Goal: Task Accomplishment & Management: Manage account settings

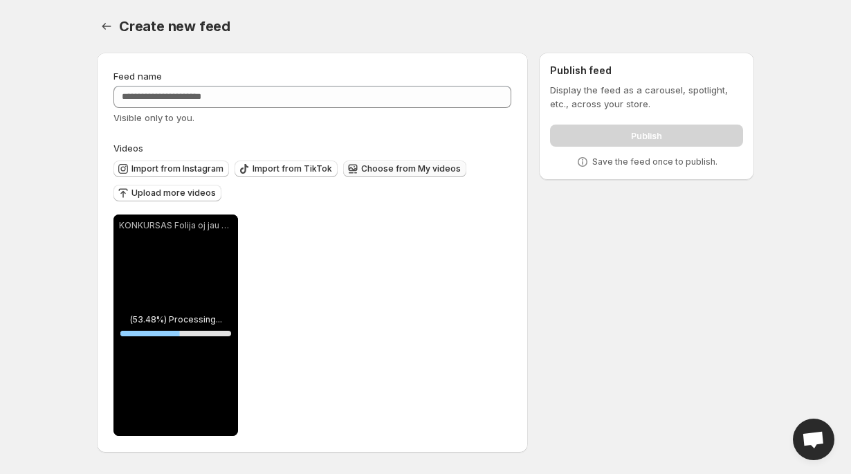
click at [391, 172] on span "Choose from My videos" at bounding box center [411, 168] width 100 height 11
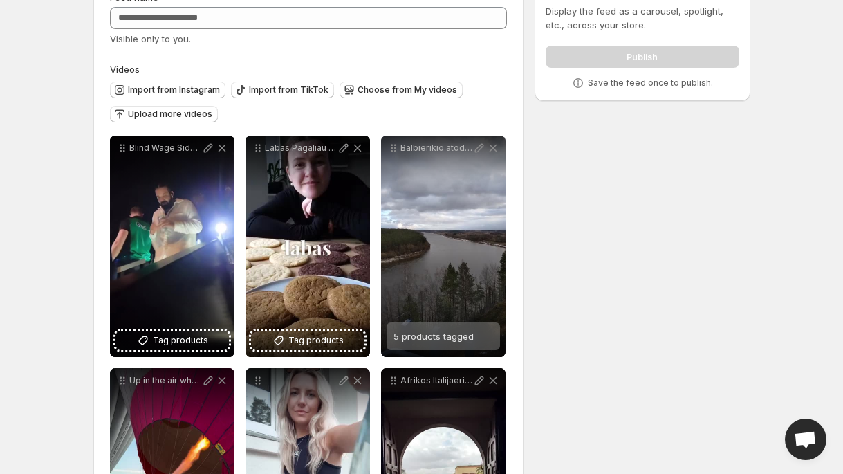
scroll to position [81, 0]
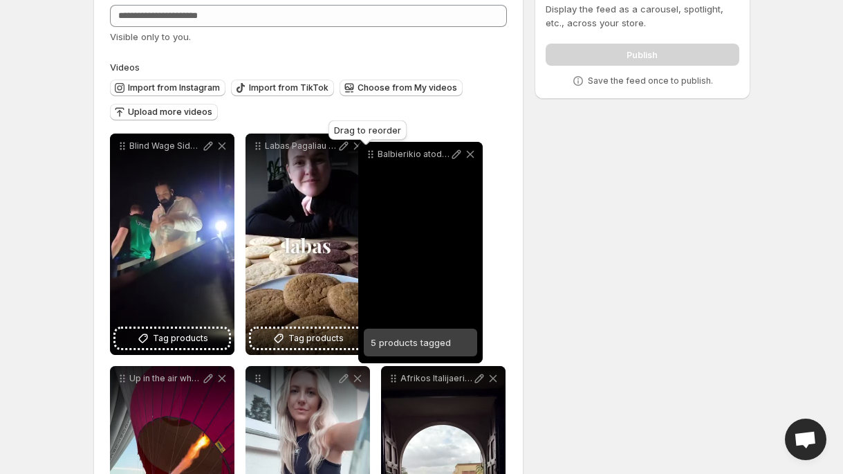
drag, startPoint x: 396, startPoint y: 145, endPoint x: 374, endPoint y: 154, distance: 24.3
click at [374, 154] on icon at bounding box center [371, 154] width 14 height 14
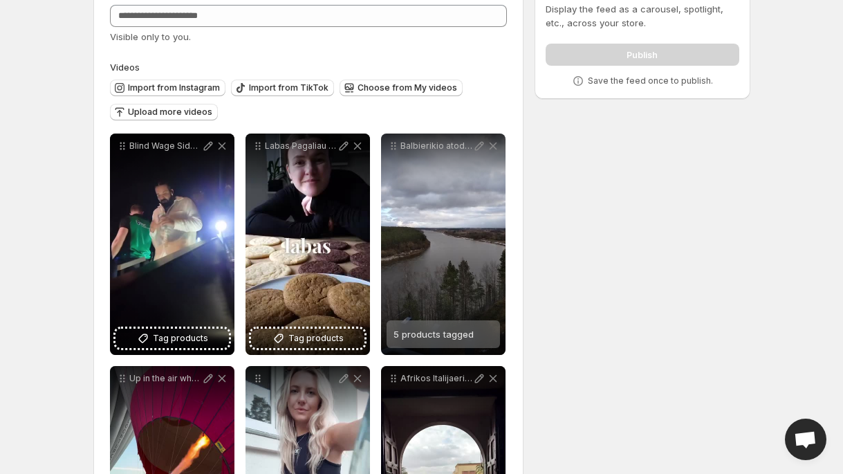
click at [538, 187] on div "**********" at bounding box center [416, 407] width 668 height 892
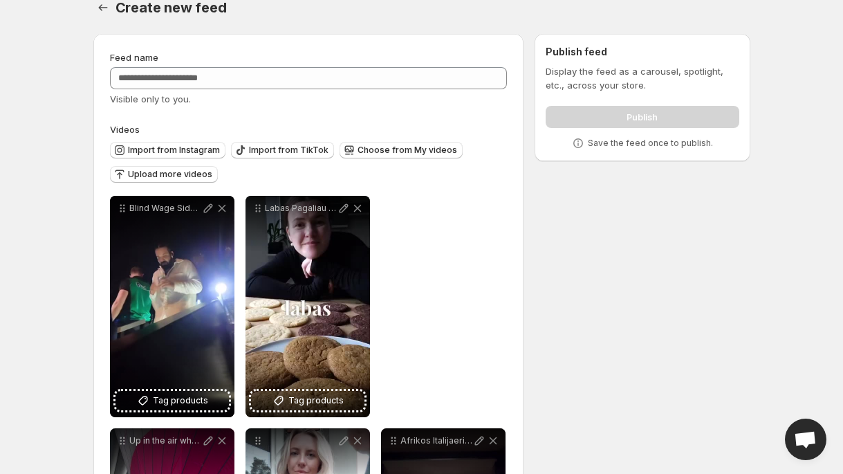
scroll to position [0, 0]
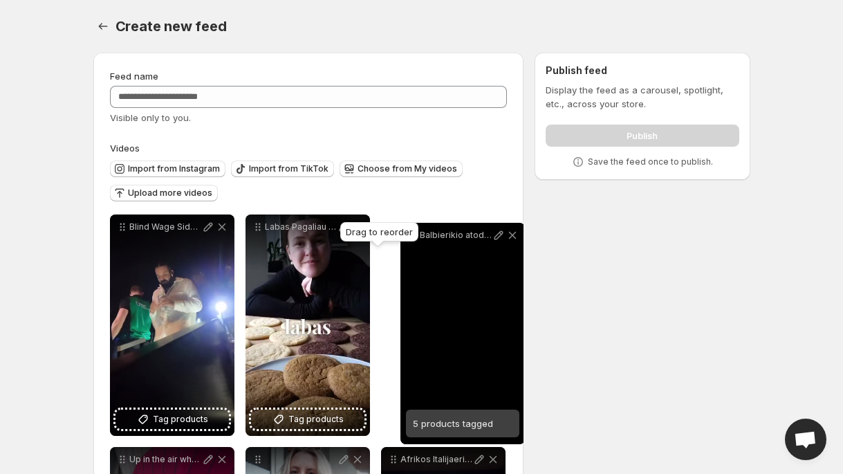
drag, startPoint x: 392, startPoint y: 23, endPoint x: 410, endPoint y: 236, distance: 213.8
click at [410, 236] on body "**********" at bounding box center [421, 237] width 843 height 474
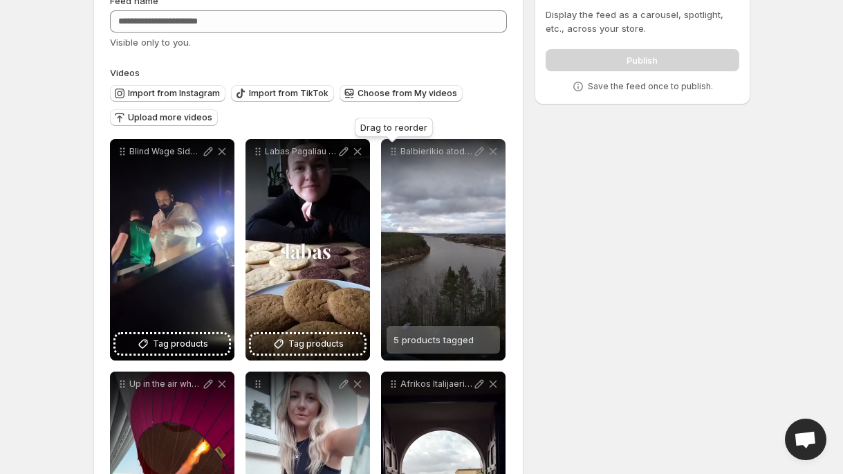
scroll to position [121, 0]
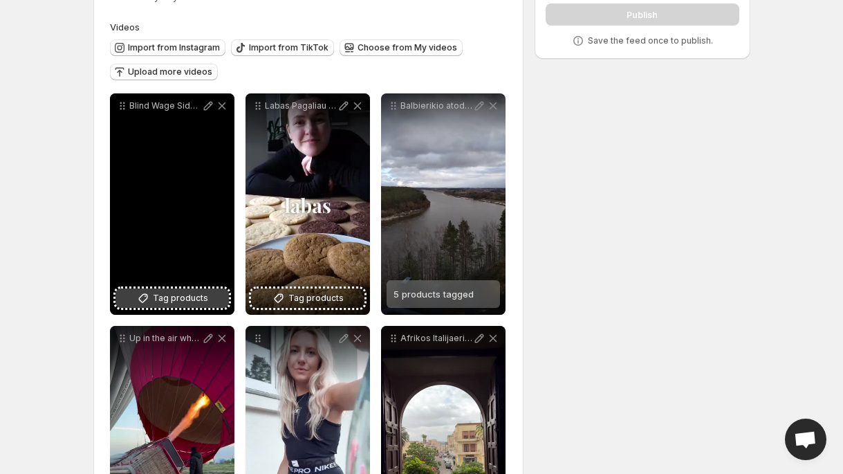
click at [186, 300] on span "Tag products" at bounding box center [180, 298] width 55 height 14
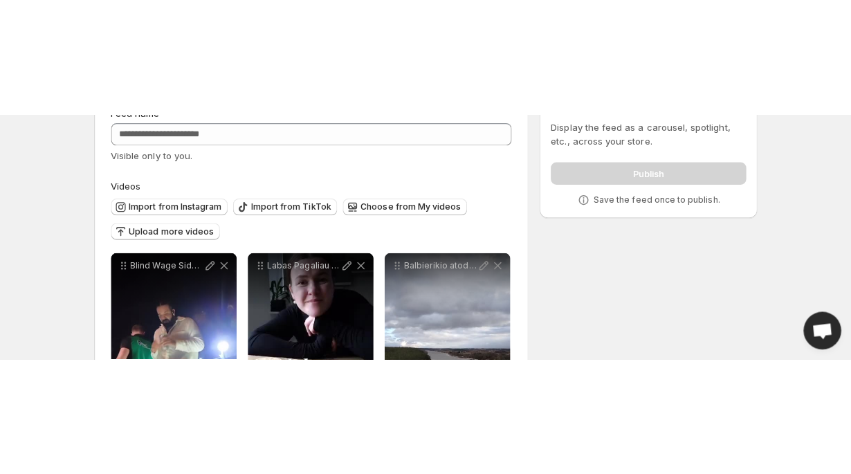
scroll to position [0, 0]
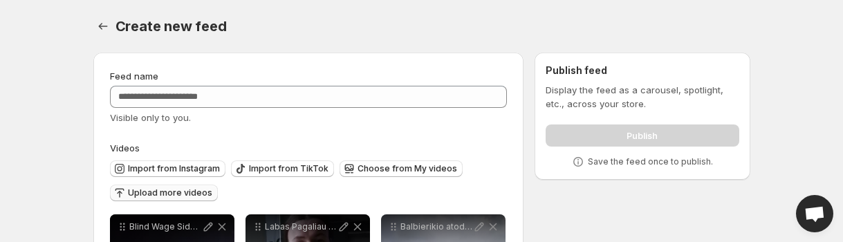
click at [178, 194] on span "Upload more videos" at bounding box center [170, 192] width 84 height 11
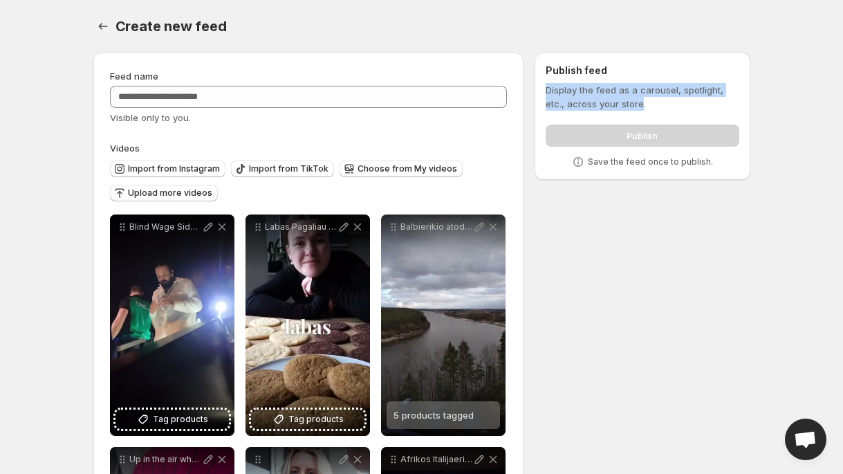
drag, startPoint x: 547, startPoint y: 90, endPoint x: 641, endPoint y: 104, distance: 94.4
click at [641, 104] on p "Display the feed as a carousel, spotlight, etc., across your store." at bounding box center [642, 97] width 193 height 28
copy p "Display the feed as a carousel, spotlight, etc., across your store"
click at [110, 24] on button "Settings" at bounding box center [102, 26] width 19 height 19
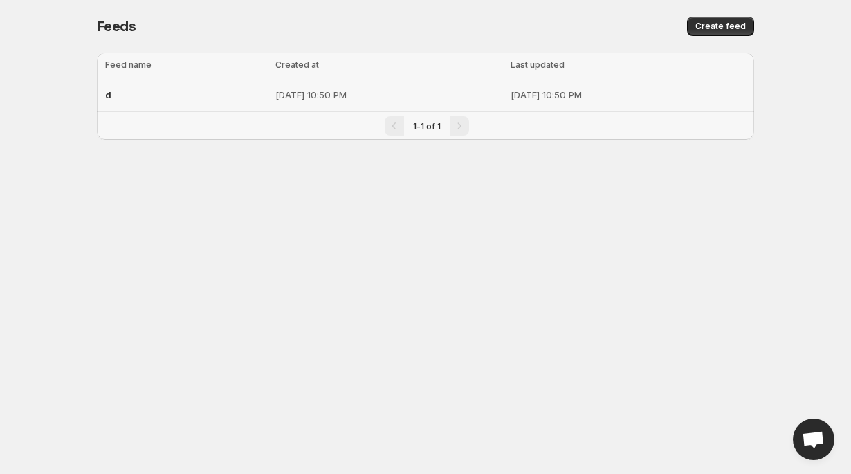
click at [230, 88] on td "d" at bounding box center [184, 95] width 174 height 34
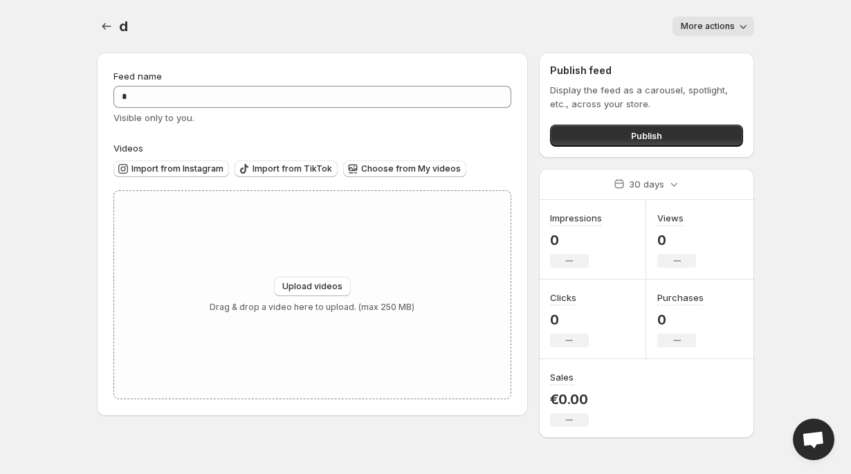
click at [553, 239] on p "0" at bounding box center [576, 240] width 52 height 17
click at [661, 192] on div "30 days" at bounding box center [646, 183] width 74 height 19
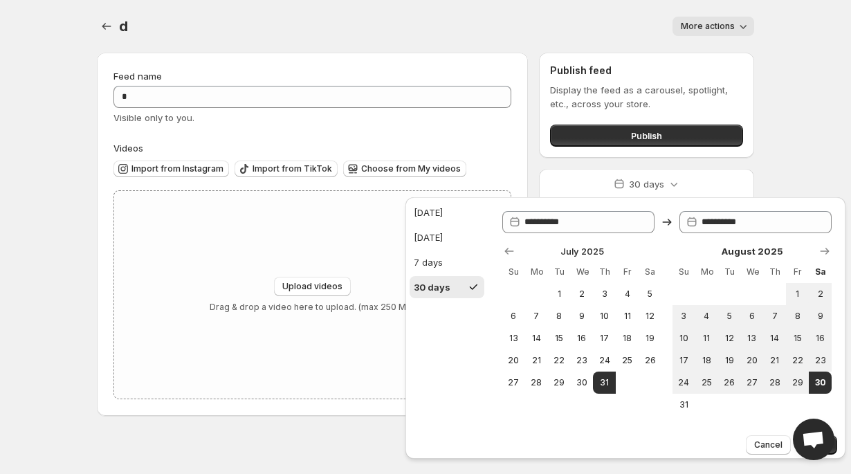
click at [763, 164] on div "d. This page is ready d More actions More actions More actions Feed name * Visi…" at bounding box center [425, 219] width 690 height 438
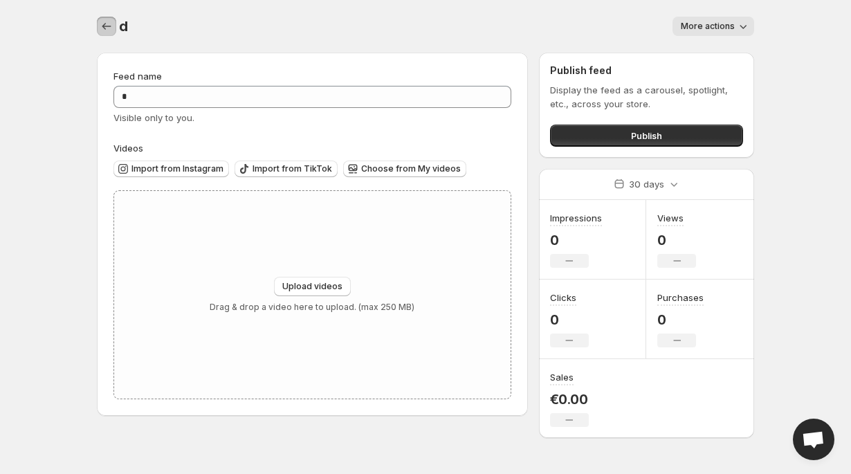
click at [98, 27] on button "Settings" at bounding box center [106, 26] width 19 height 19
